Goal: Task Accomplishment & Management: Use online tool/utility

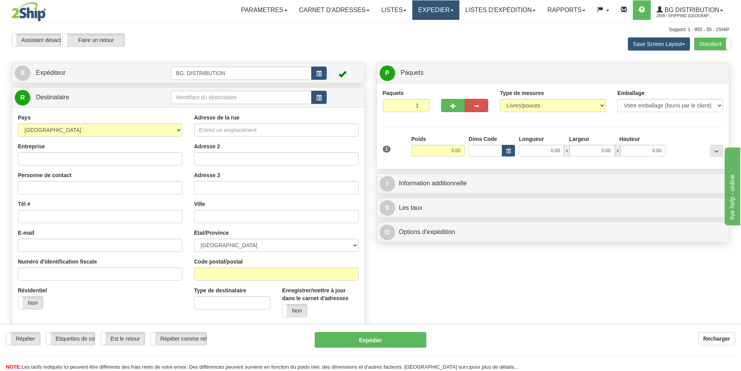
click at [438, 9] on link "Expedier" at bounding box center [436, 9] width 47 height 19
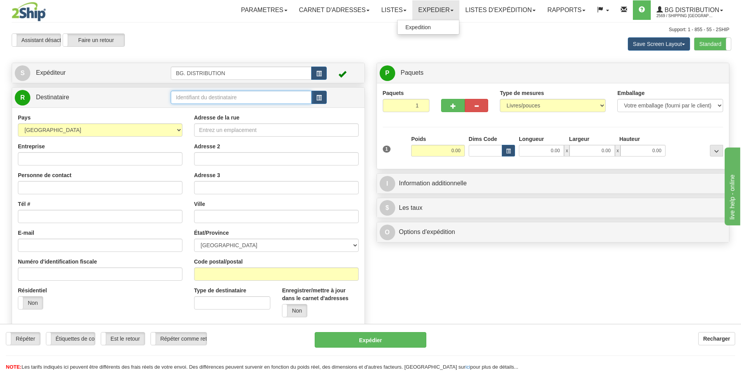
click at [252, 95] on input "text" at bounding box center [241, 97] width 141 height 13
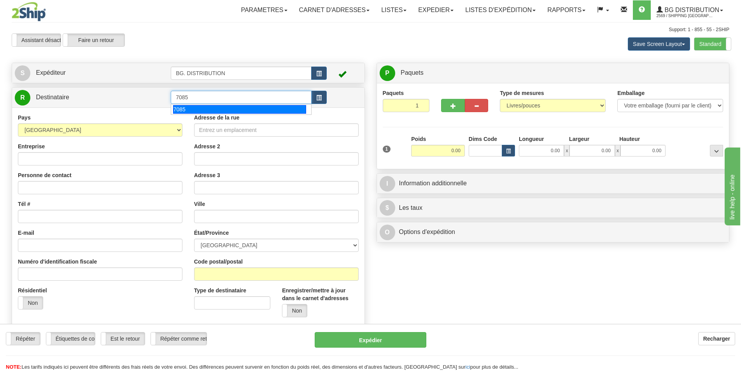
click at [190, 110] on div "7085" at bounding box center [239, 109] width 133 height 9
type input "7085"
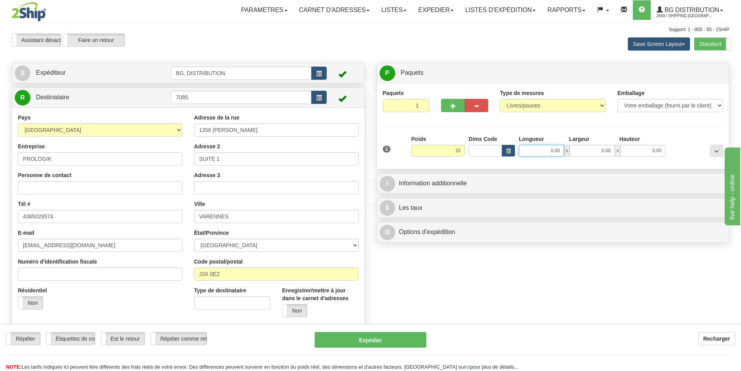
type input "10.00"
click at [551, 151] on input "0.00" at bounding box center [541, 151] width 45 height 12
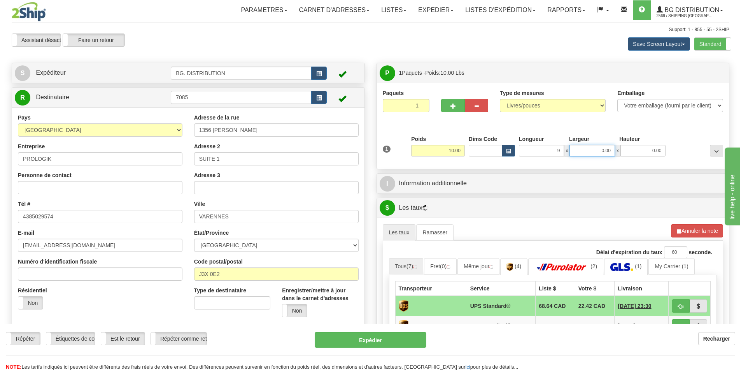
type input "9.00"
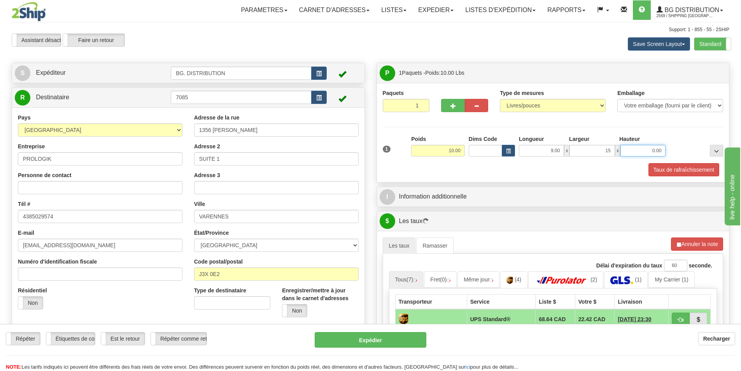
type input "15.00"
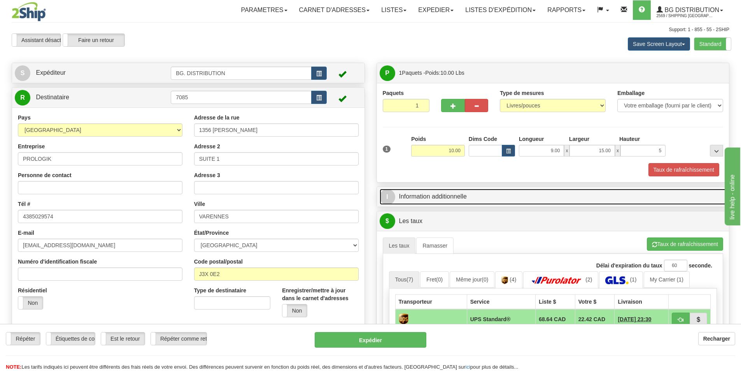
type input "5.00"
click at [520, 195] on link "I Information additionnelle" at bounding box center [553, 197] width 347 height 16
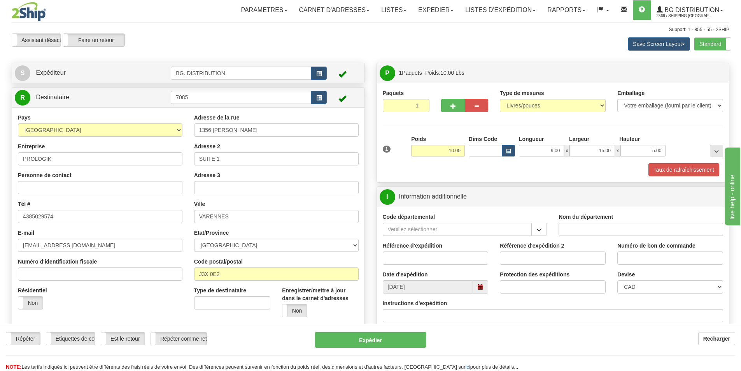
click at [645, 232] on input "Nom du département" at bounding box center [641, 229] width 165 height 13
type input "."
type input ".."
click at [644, 233] on input "Nom du département" at bounding box center [641, 229] width 165 height 13
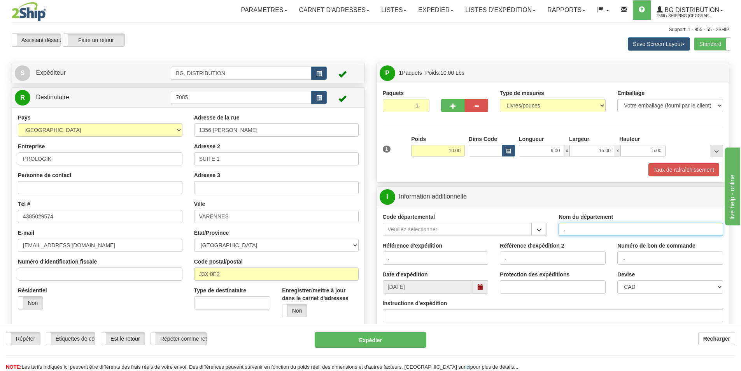
type input "."
click at [395, 307] on div "Instructions d'expédition" at bounding box center [553, 310] width 341 height 23
click at [396, 321] on input "Instructions d'expédition" at bounding box center [553, 315] width 341 height 13
type input "30135256-00"
click button "Supprimer" at bounding box center [0, 0] width 0 height 0
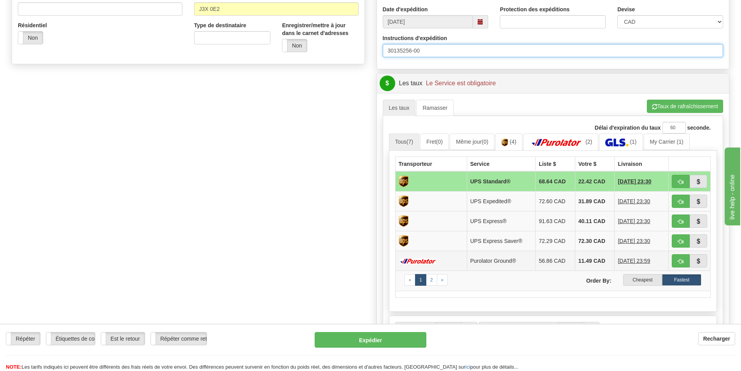
scroll to position [272, 0]
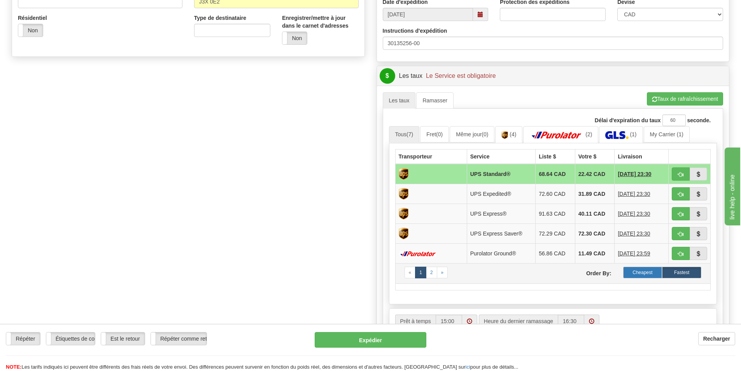
click at [631, 274] on label "Cheapest" at bounding box center [642, 273] width 39 height 12
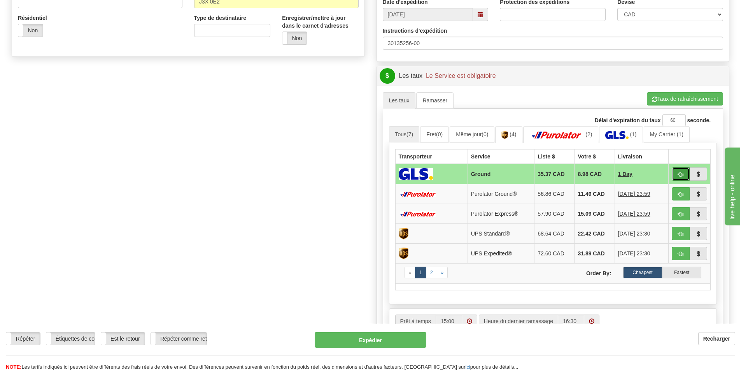
click at [681, 176] on span "button" at bounding box center [680, 174] width 5 height 5
type input "1"
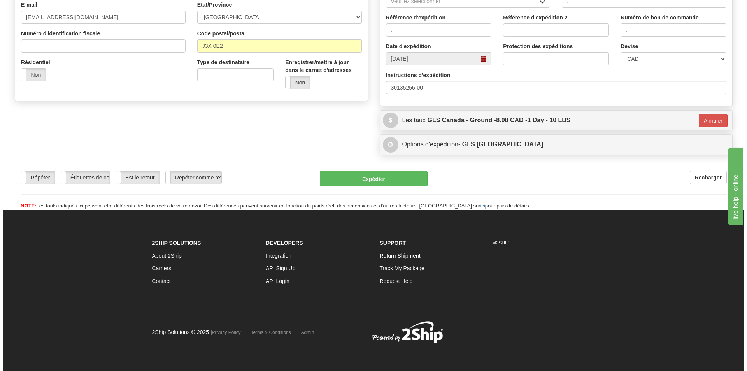
scroll to position [228, 0]
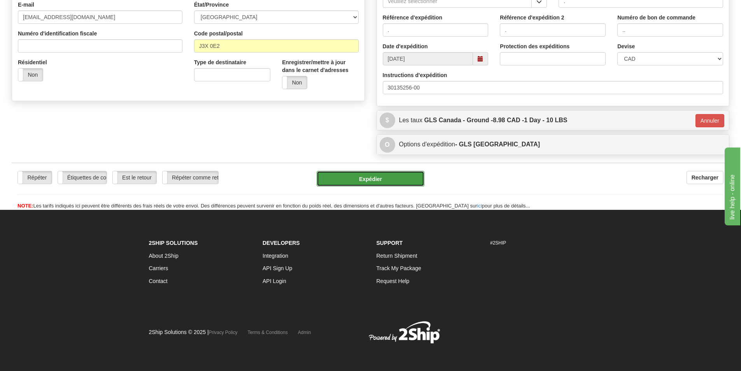
click at [389, 180] on button "Expédier" at bounding box center [371, 179] width 108 height 16
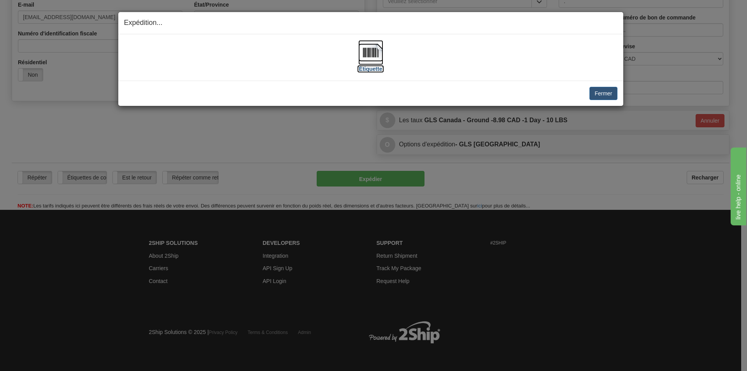
click at [381, 54] on img at bounding box center [370, 52] width 25 height 25
